Goal: Transaction & Acquisition: Purchase product/service

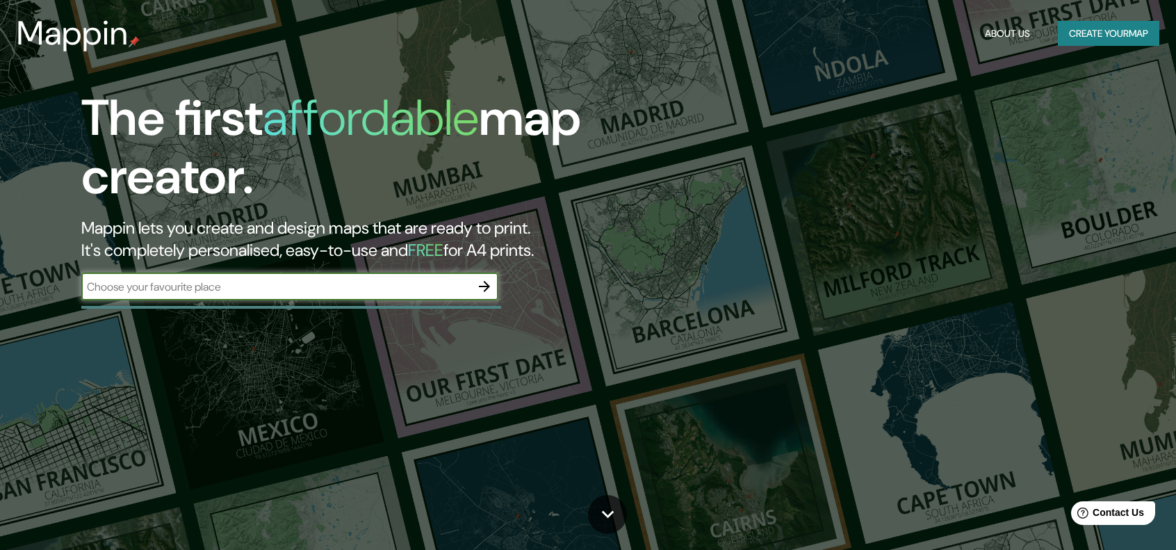
click at [1113, 28] on button "Create your map" at bounding box center [1107, 34] width 101 height 26
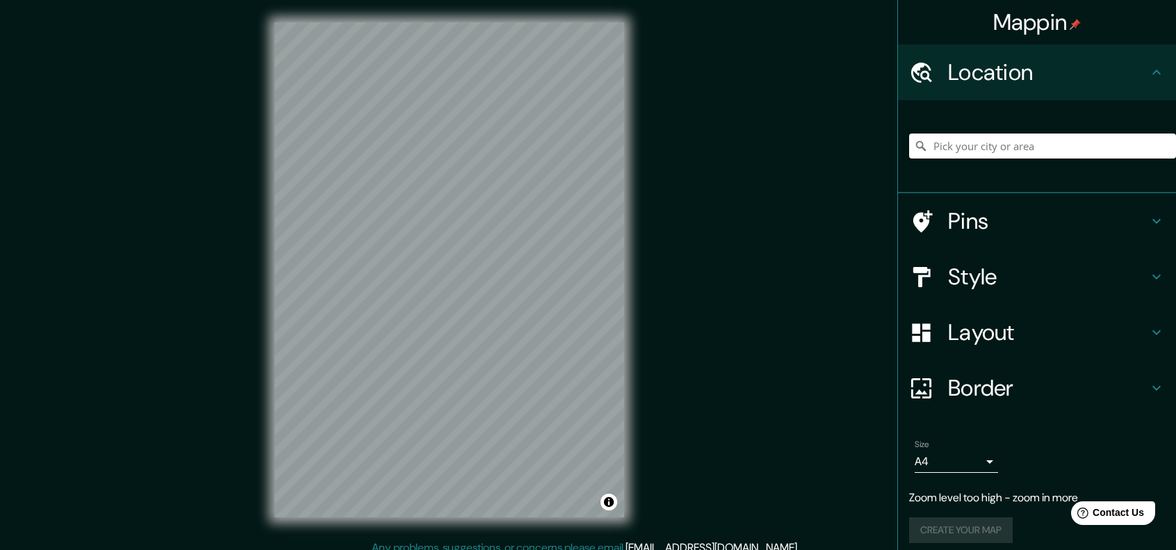
click at [1022, 140] on input "Pick your city or area" at bounding box center [1042, 145] width 267 height 25
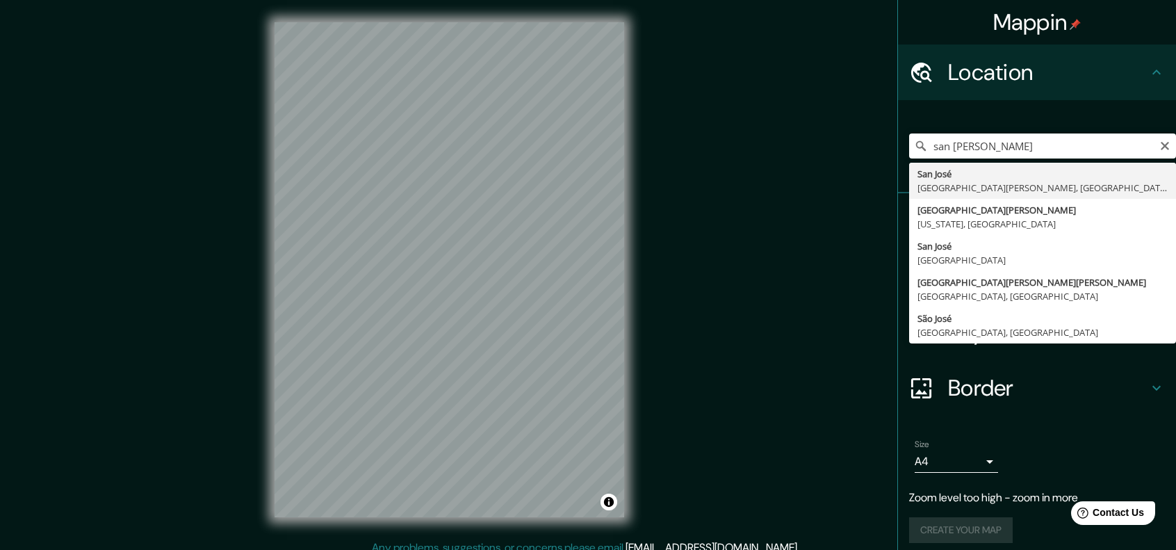
type input "[GEOGRAPHIC_DATA][PERSON_NAME], [GEOGRAPHIC_DATA][PERSON_NAME], [GEOGRAPHIC_DAT…"
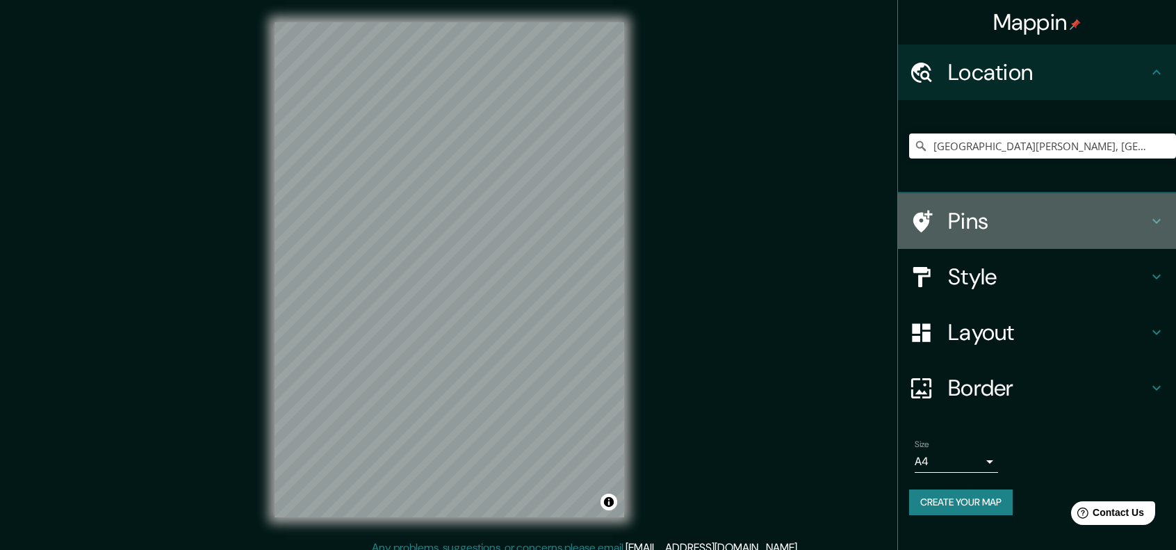
click at [1153, 222] on icon at bounding box center [1156, 221] width 17 height 17
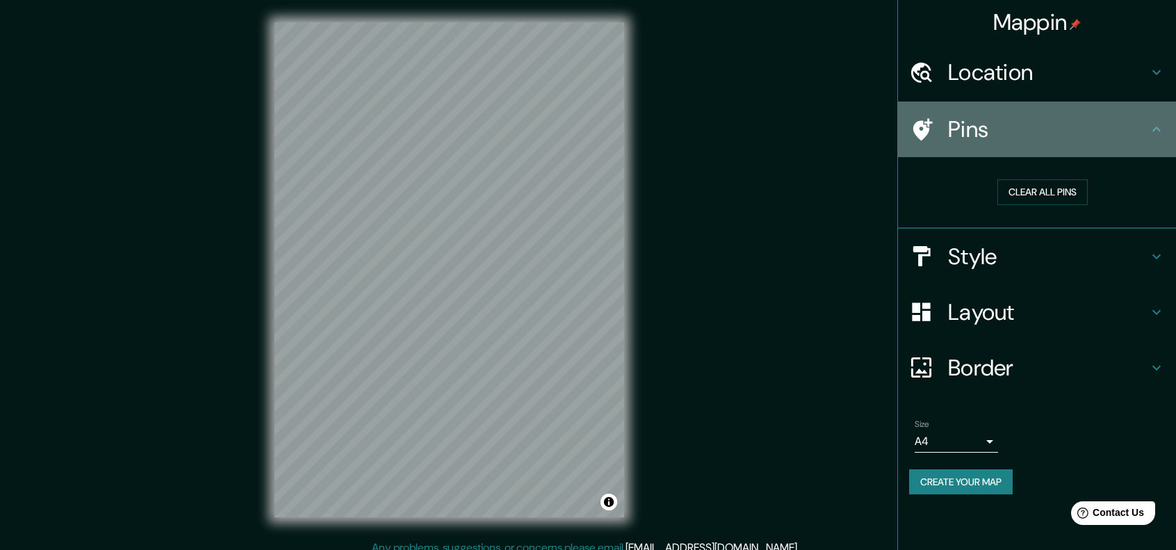
click at [1156, 129] on icon at bounding box center [1156, 129] width 17 height 17
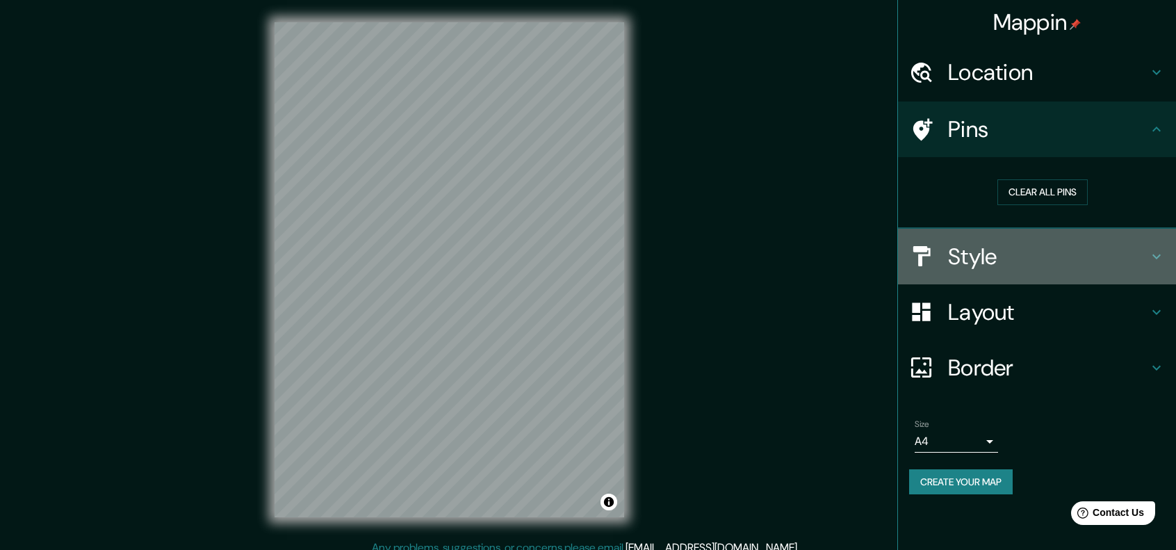
click at [1153, 262] on icon at bounding box center [1156, 256] width 17 height 17
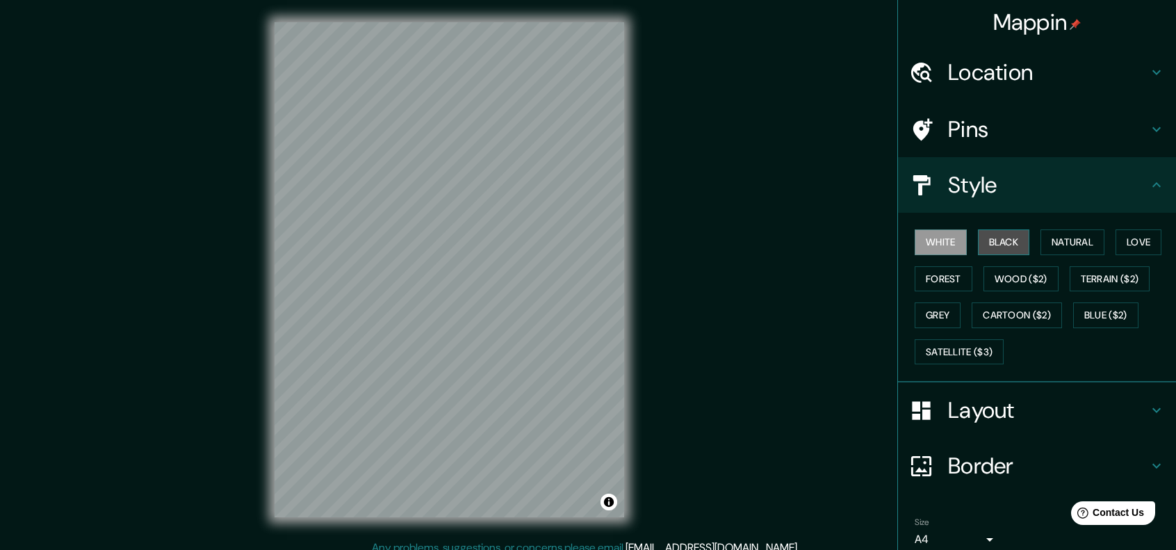
click at [1009, 245] on button "Black" at bounding box center [1004, 242] width 52 height 26
click at [1057, 245] on button "Natural" at bounding box center [1072, 242] width 64 height 26
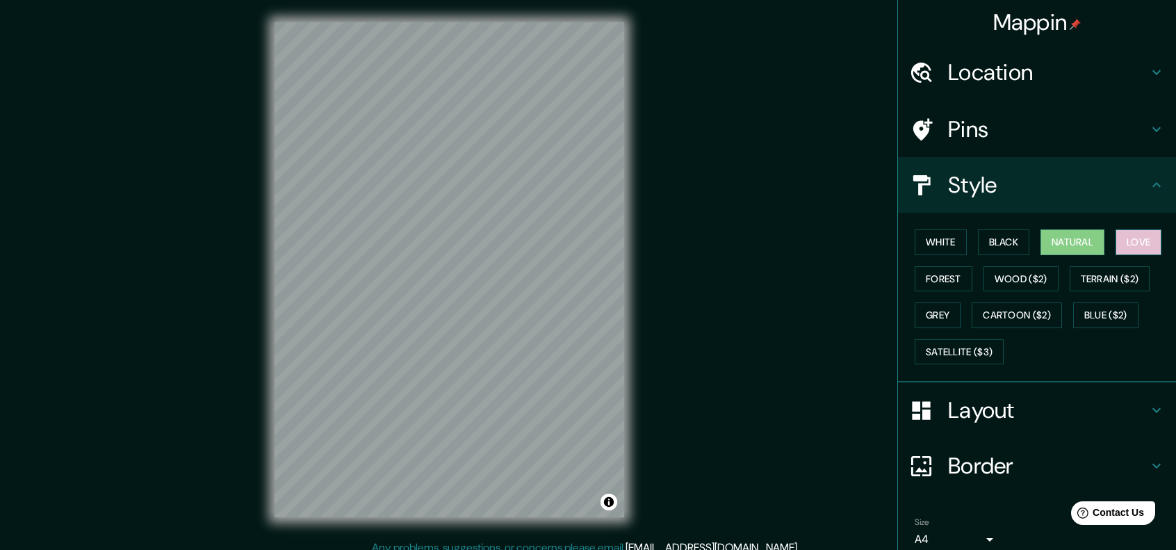
click at [1139, 246] on button "Love" at bounding box center [1138, 242] width 46 height 26
click at [953, 271] on button "Forest" at bounding box center [943, 279] width 58 height 26
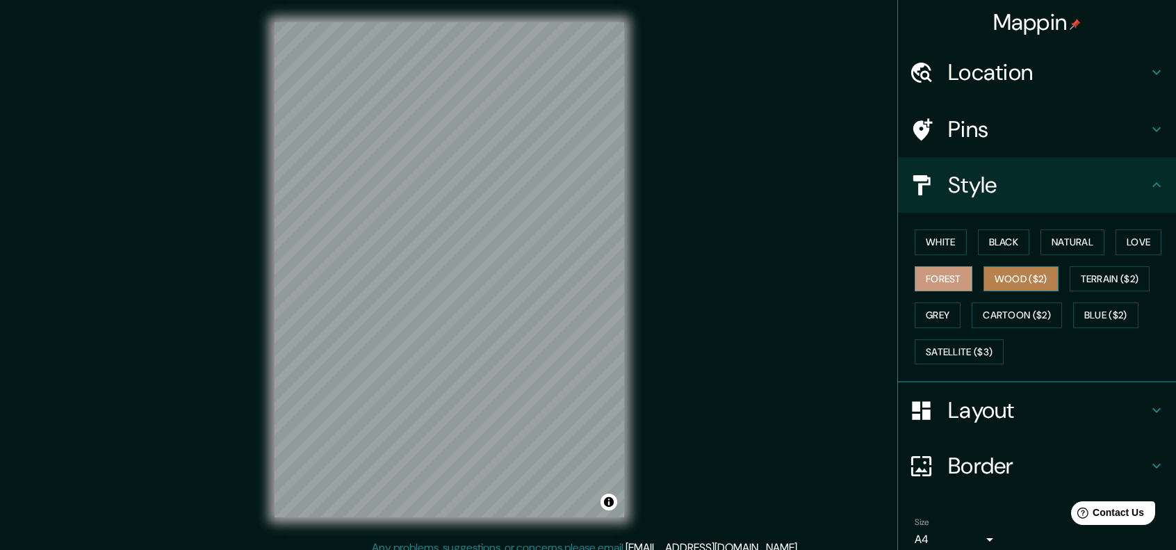
click at [1000, 281] on button "Wood ($2)" at bounding box center [1020, 279] width 75 height 26
click at [1103, 274] on button "Terrain ($2)" at bounding box center [1109, 279] width 81 height 26
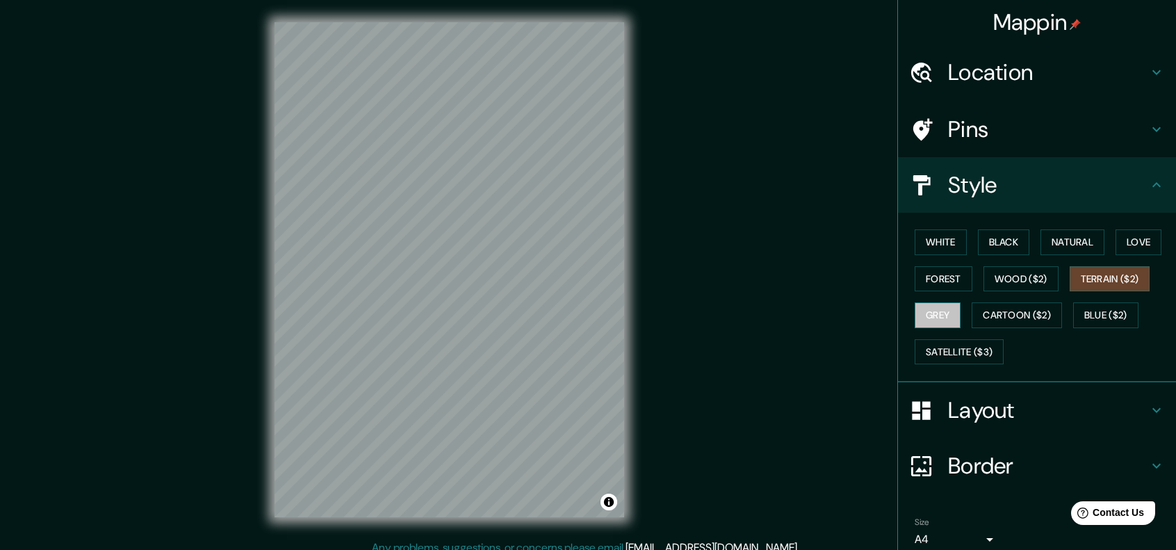
click at [937, 305] on button "Grey" at bounding box center [937, 315] width 46 height 26
click at [1011, 315] on button "Cartoon ($2)" at bounding box center [1016, 315] width 90 height 26
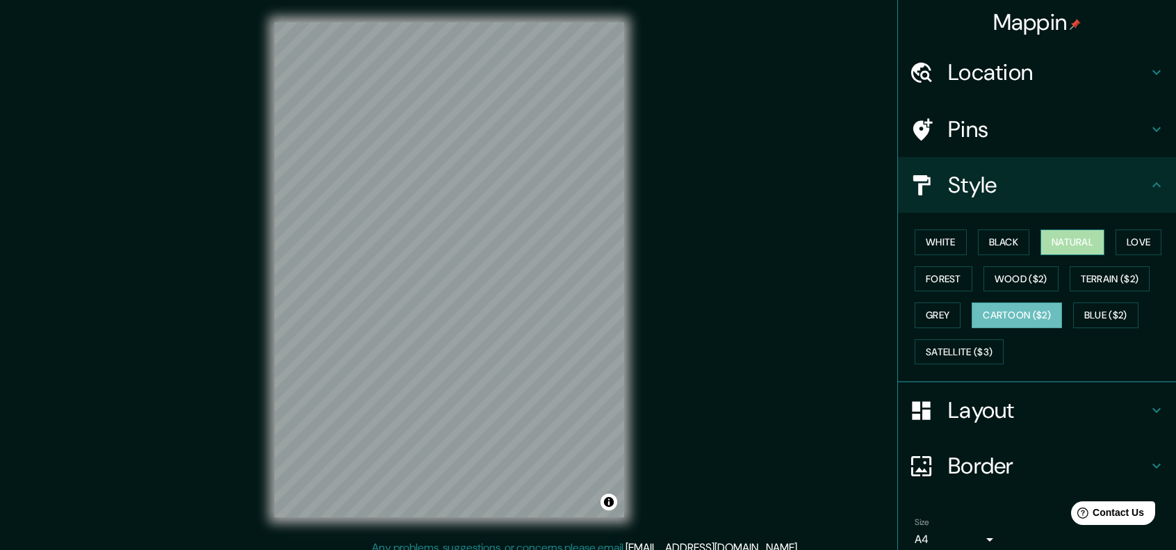
click at [1063, 238] on button "Natural" at bounding box center [1072, 242] width 64 height 26
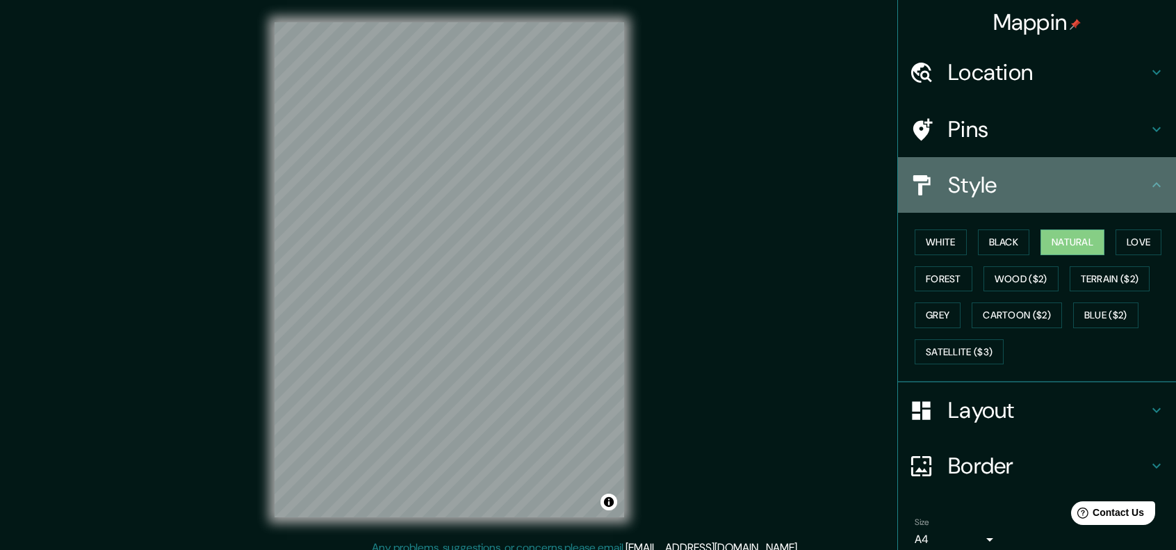
click at [1112, 195] on h4 "Style" at bounding box center [1048, 185] width 200 height 28
click at [1151, 187] on icon at bounding box center [1156, 184] width 17 height 17
click at [1148, 177] on icon at bounding box center [1156, 184] width 17 height 17
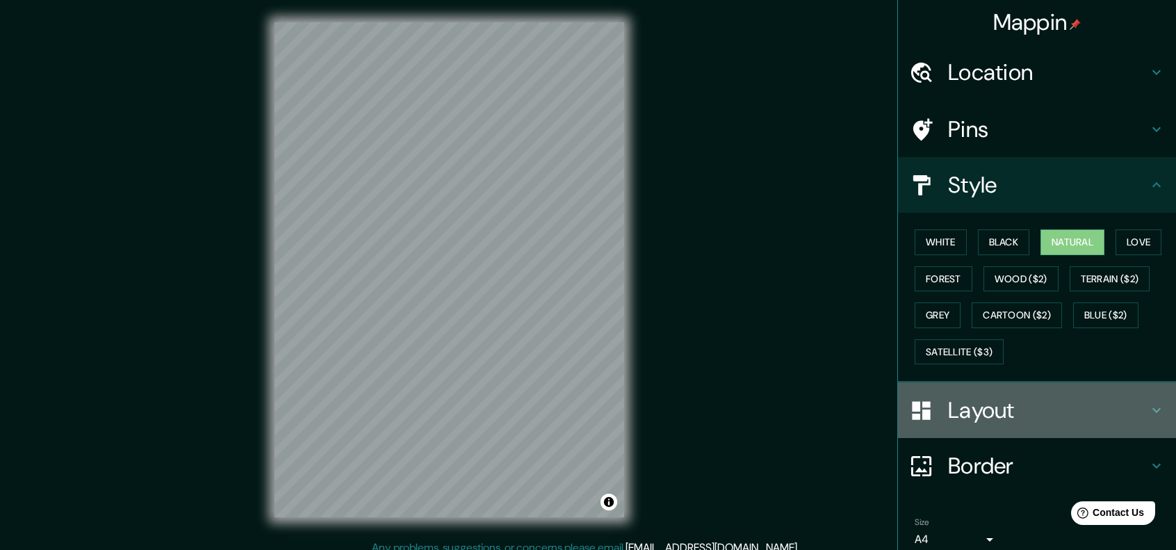
click at [1148, 412] on icon at bounding box center [1156, 410] width 17 height 17
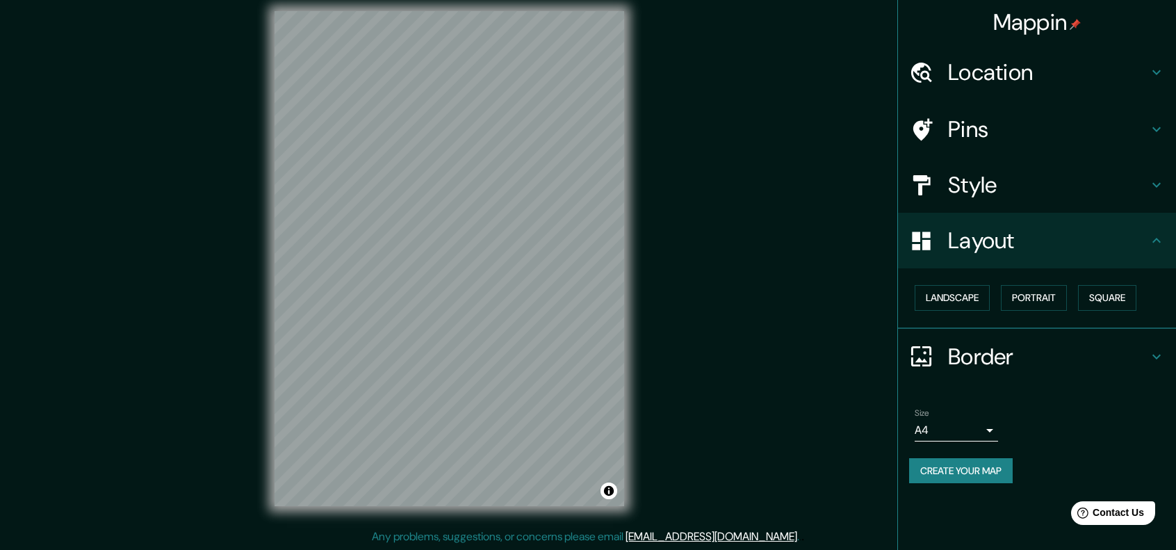
scroll to position [11, 0]
click at [1114, 294] on button "Square" at bounding box center [1107, 298] width 58 height 26
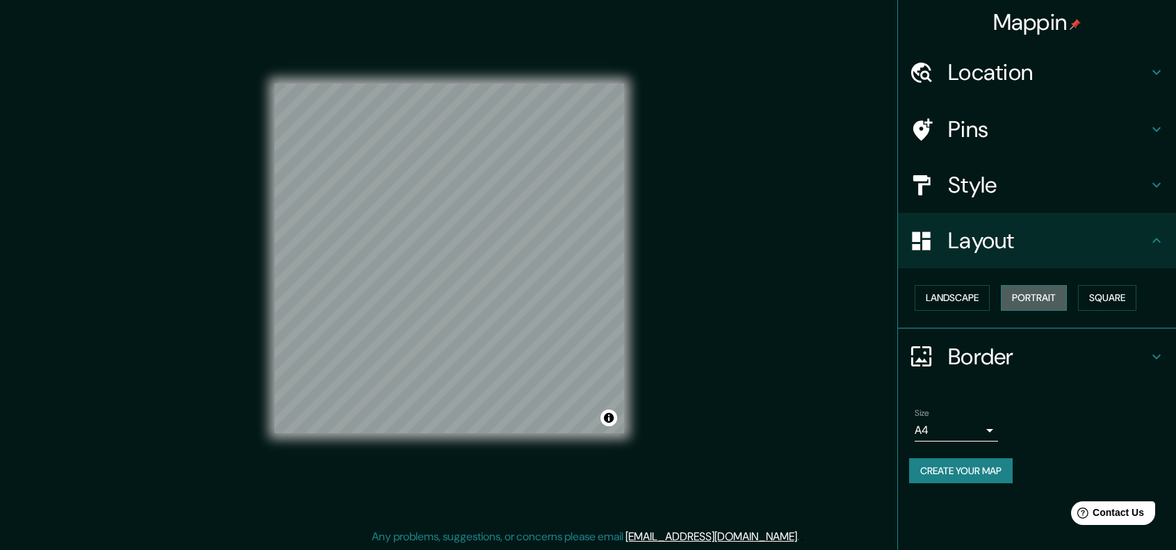
click at [1055, 292] on button "Portrait" at bounding box center [1033, 298] width 66 height 26
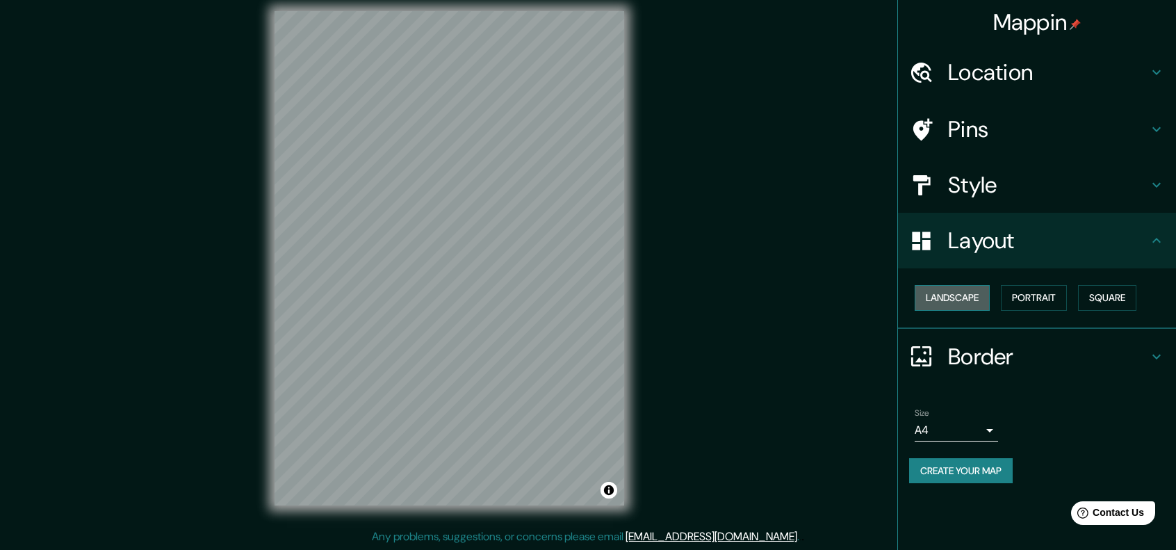
click at [980, 290] on button "Landscape" at bounding box center [951, 298] width 75 height 26
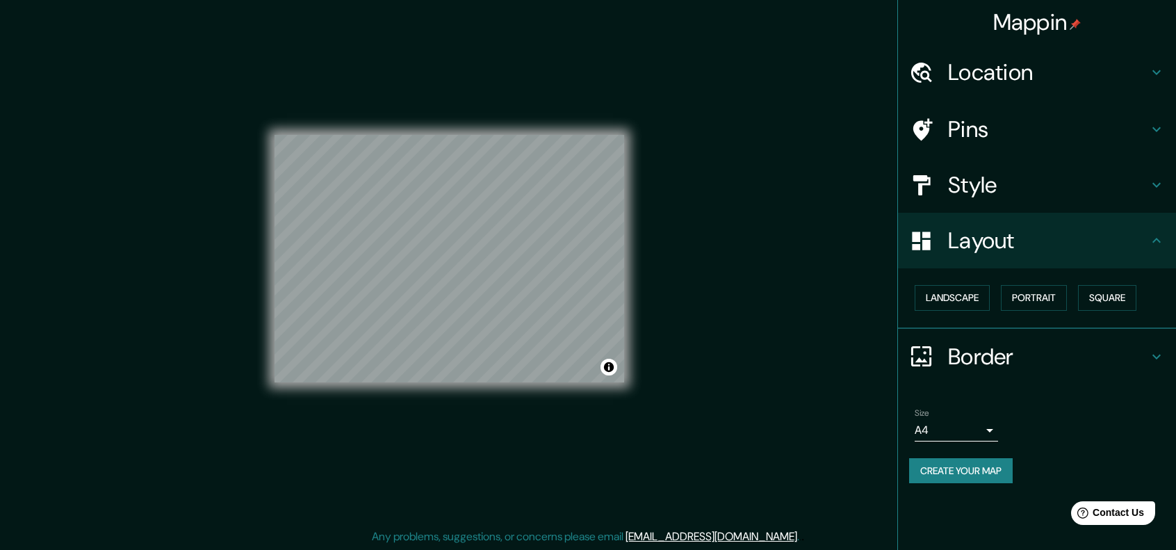
click at [1138, 356] on h4 "Border" at bounding box center [1048, 357] width 200 height 28
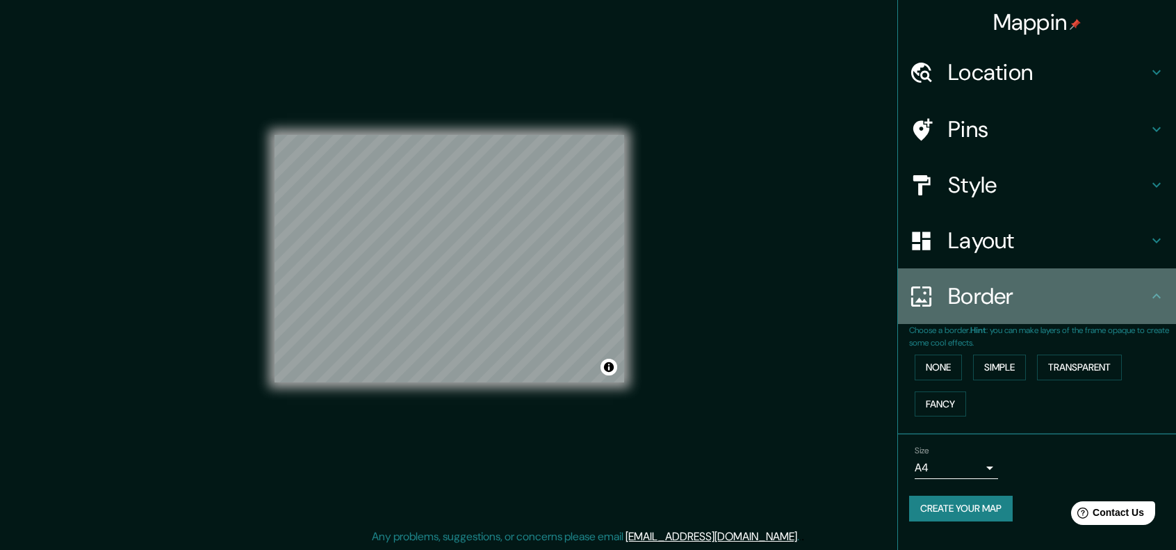
click at [1155, 292] on icon at bounding box center [1156, 296] width 17 height 17
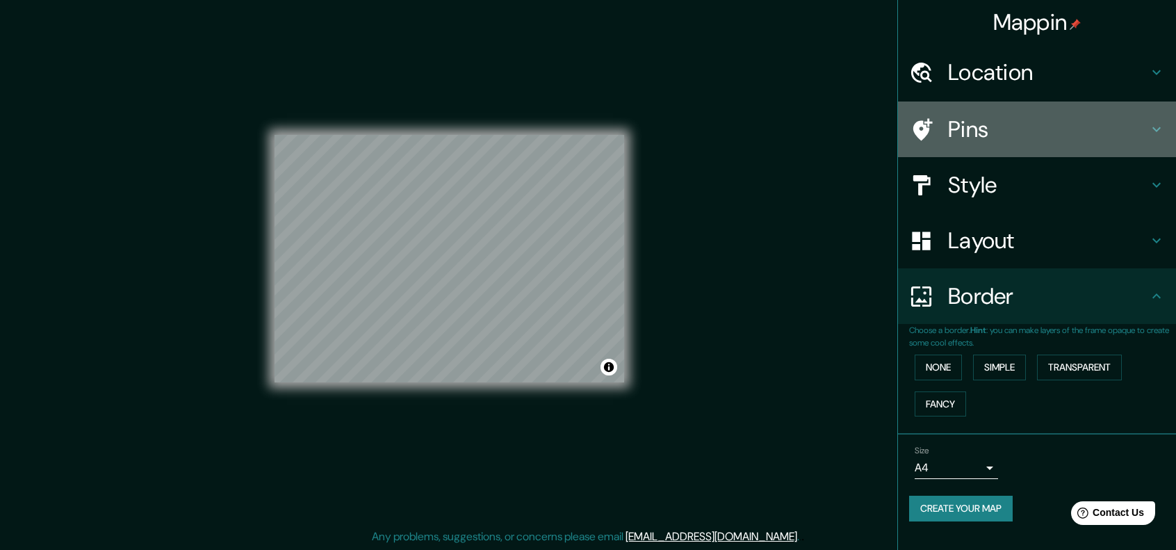
click at [1147, 118] on h4 "Pins" at bounding box center [1048, 129] width 200 height 28
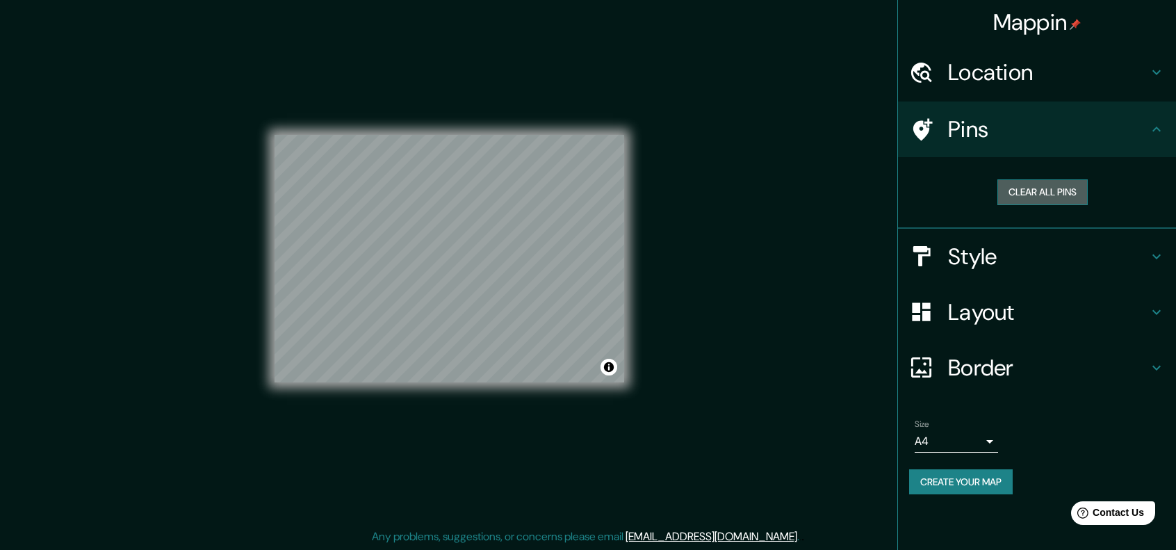
click at [1075, 191] on button "Clear all pins" at bounding box center [1042, 192] width 90 height 26
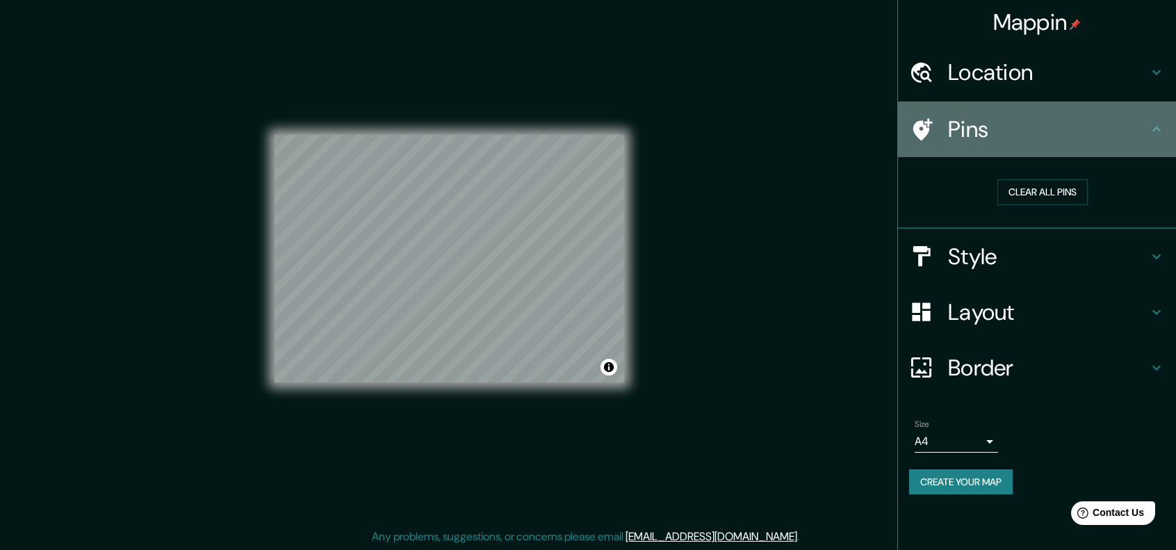
click at [1156, 122] on icon at bounding box center [1156, 129] width 17 height 17
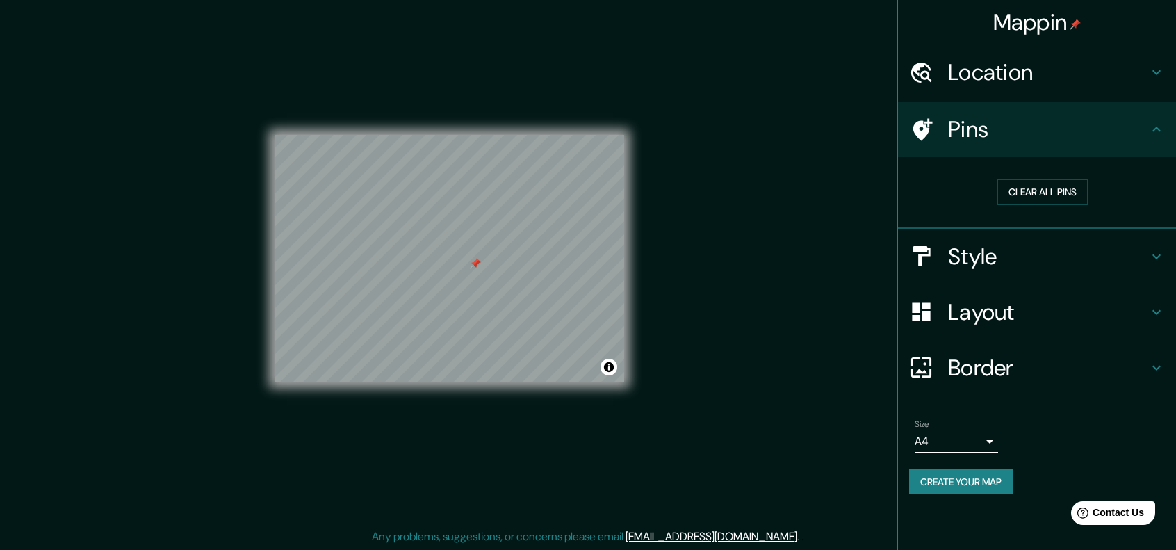
drag, startPoint x: 446, startPoint y: 276, endPoint x: 478, endPoint y: 267, distance: 33.2
click at [478, 267] on div at bounding box center [475, 263] width 11 height 11
click at [1062, 185] on button "Clear all pins" at bounding box center [1042, 192] width 90 height 26
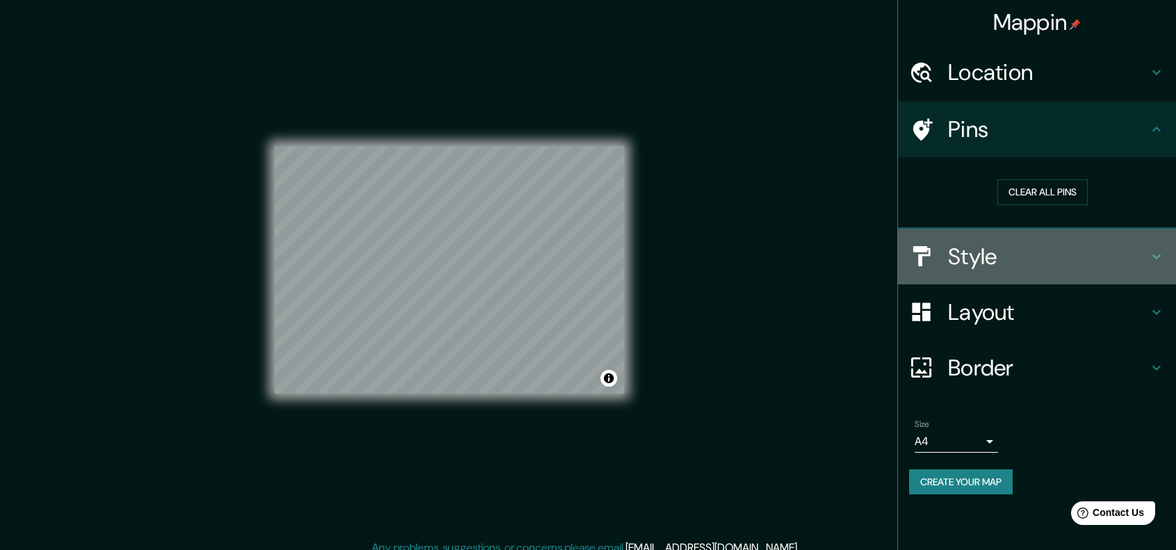
click at [1046, 263] on h4 "Style" at bounding box center [1048, 256] width 200 height 28
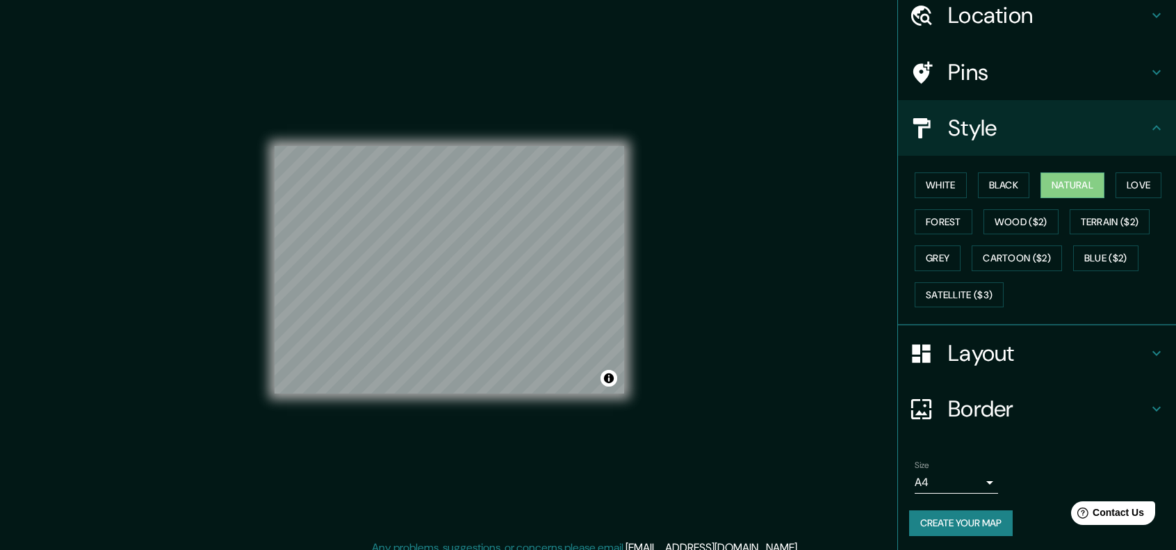
scroll to position [57, 0]
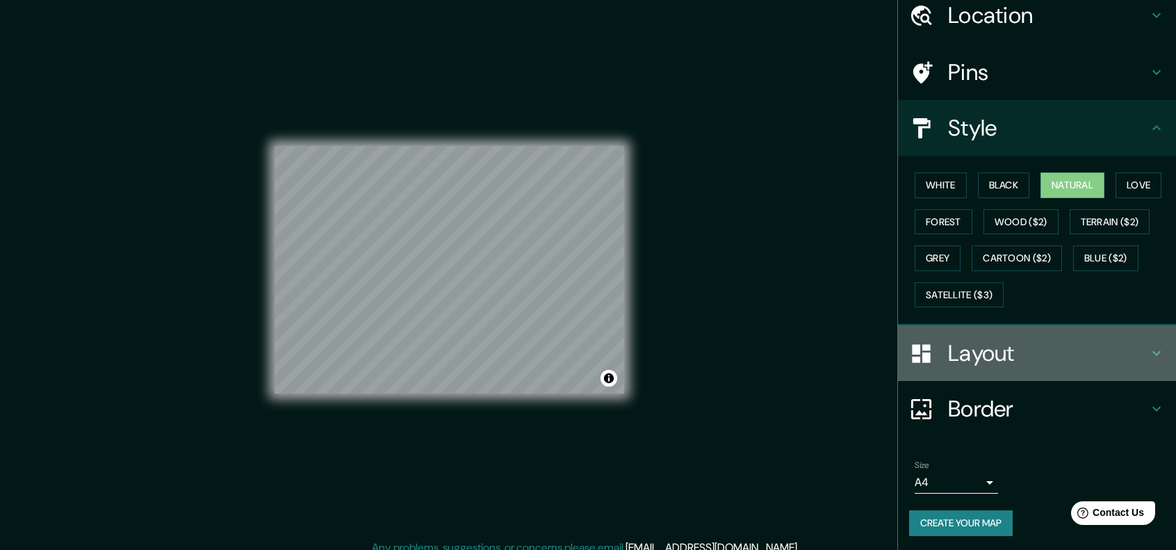
click at [1039, 352] on h4 "Layout" at bounding box center [1048, 353] width 200 height 28
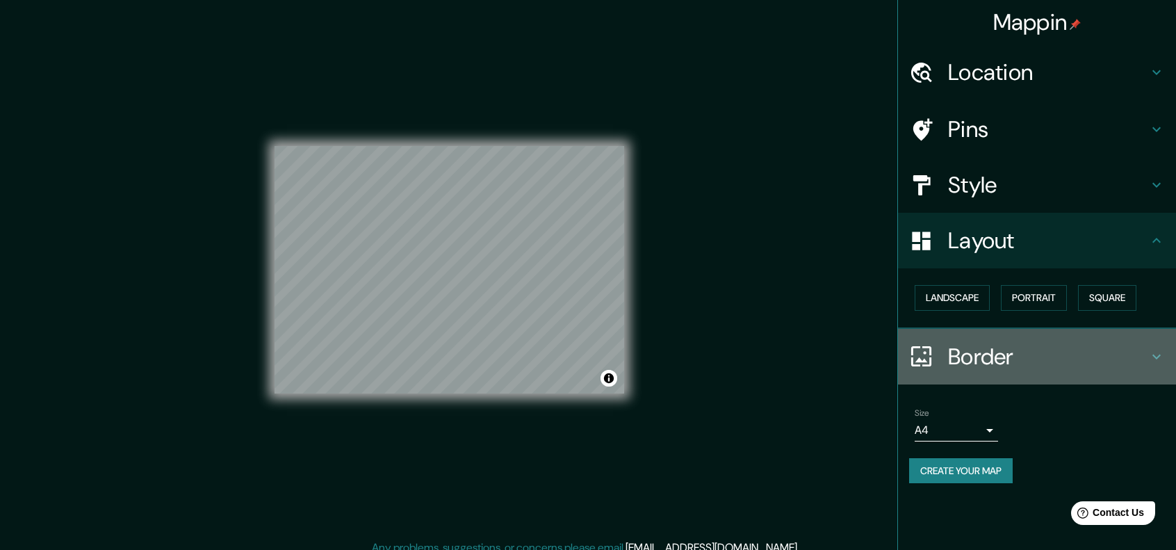
click at [1039, 352] on h4 "Border" at bounding box center [1048, 357] width 200 height 28
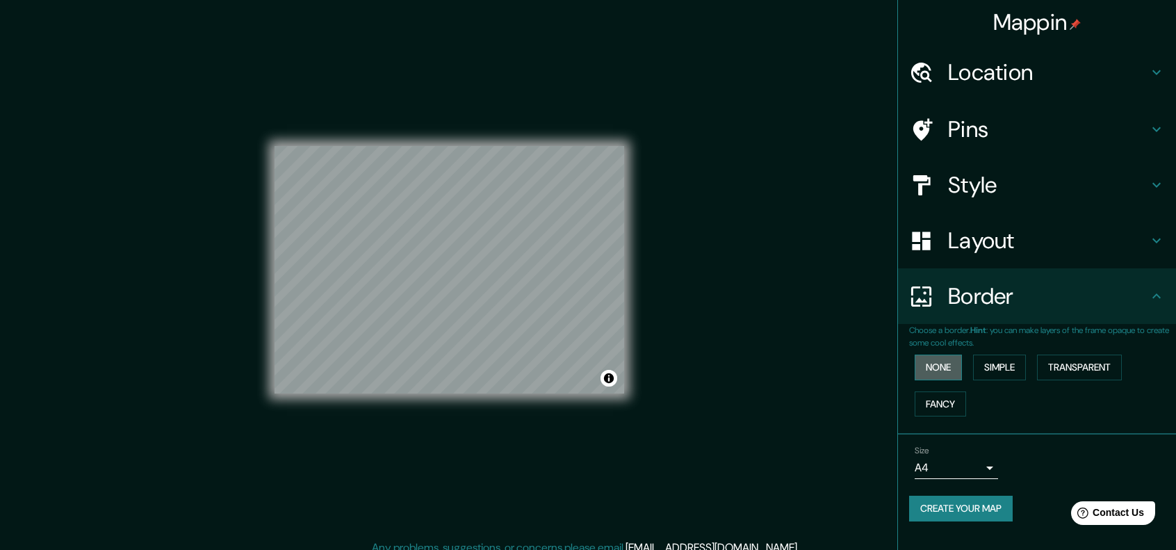
click at [959, 370] on button "None" at bounding box center [937, 367] width 47 height 26
click at [998, 377] on button "Simple" at bounding box center [999, 367] width 53 height 26
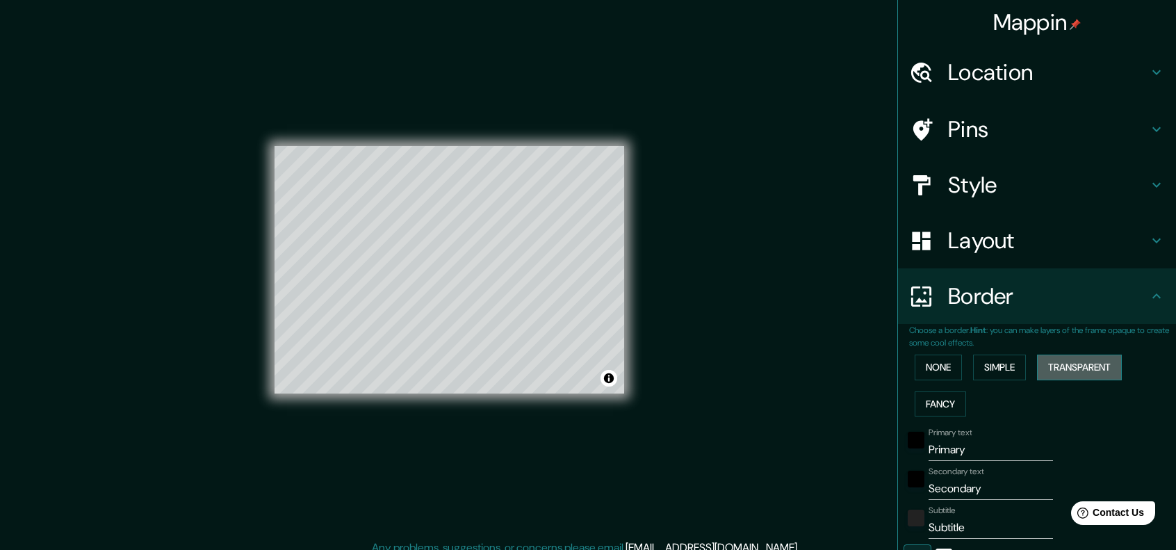
click at [1053, 375] on button "Transparent" at bounding box center [1079, 367] width 85 height 26
click at [934, 406] on button "Fancy" at bounding box center [939, 404] width 51 height 26
click at [923, 372] on button "None" at bounding box center [937, 367] width 47 height 26
